Goal: Check status: Check status

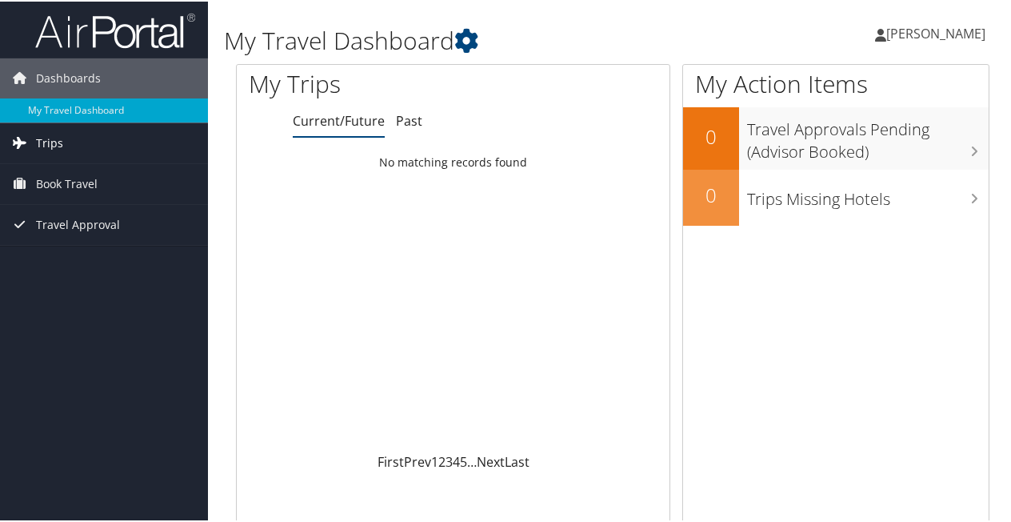
click at [43, 146] on span "Trips" at bounding box center [49, 142] width 27 height 40
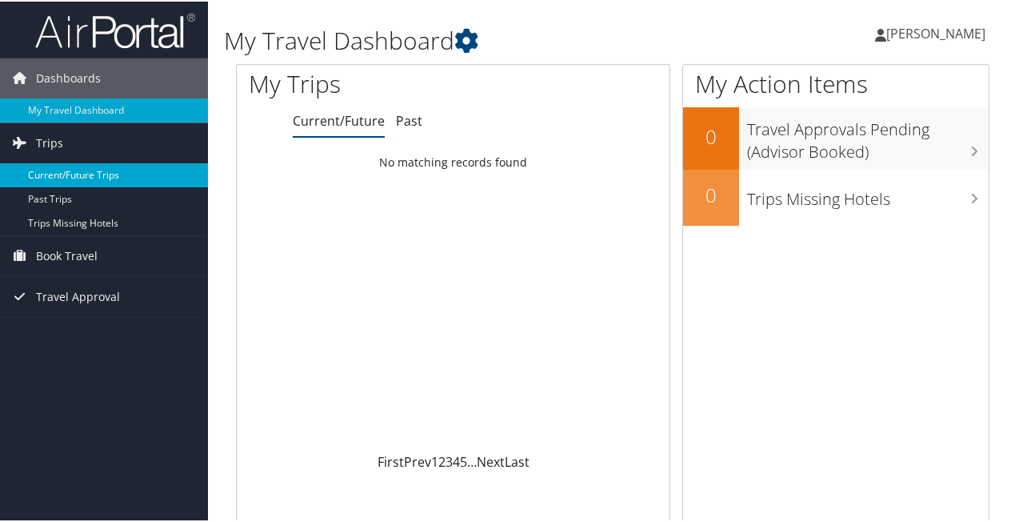
click at [77, 176] on link "Current/Future Trips" at bounding box center [104, 174] width 208 height 24
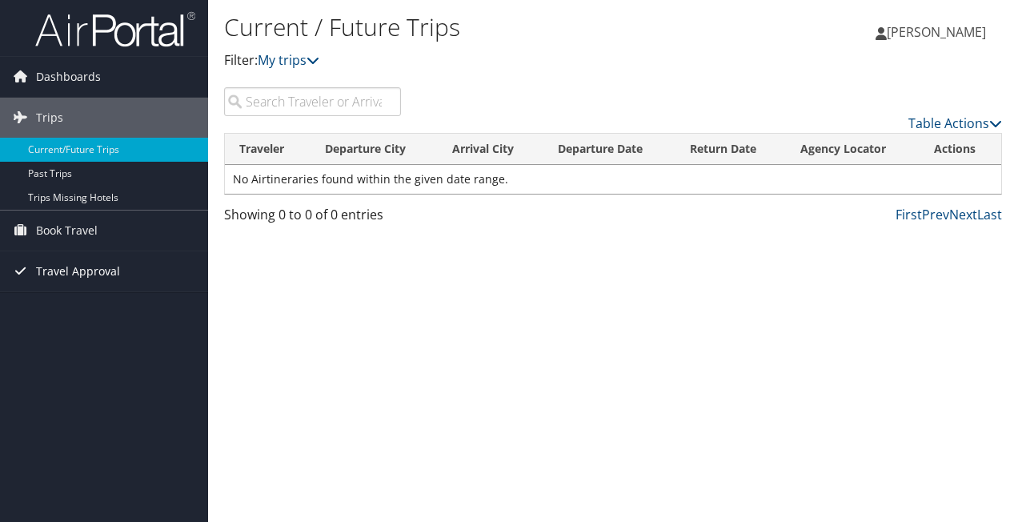
click at [38, 269] on span "Travel Approval" at bounding box center [78, 271] width 84 height 40
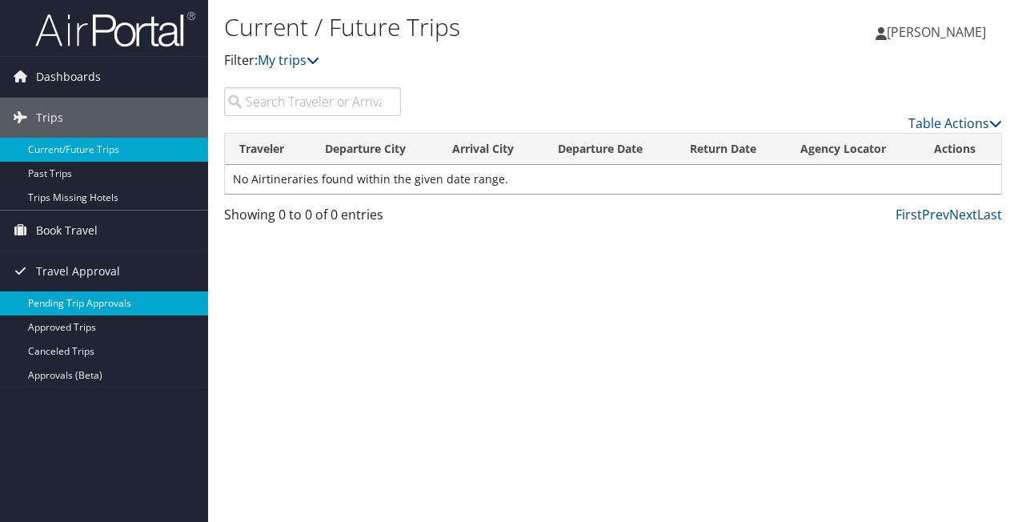
click at [72, 298] on link "Pending Trip Approvals" at bounding box center [104, 303] width 208 height 24
